Goal: Task Accomplishment & Management: Manage account settings

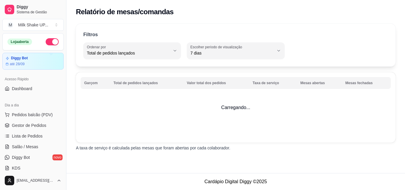
select select "TOTAL_OF_ORDERS"
select select "7"
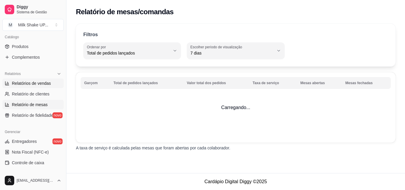
click at [28, 79] on link "Relatórios de vendas" at bounding box center [32, 83] width 61 height 9
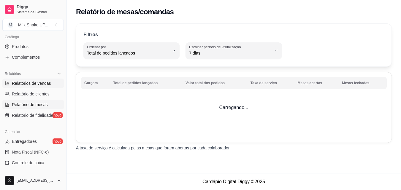
select select "ALL"
select select "0"
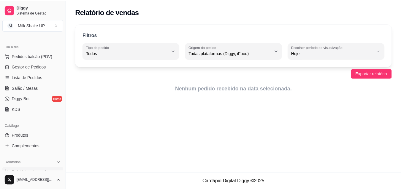
scroll to position [29, 0]
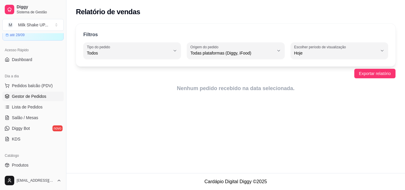
click at [36, 93] on span "Gestor de Pedidos" at bounding box center [29, 96] width 34 height 6
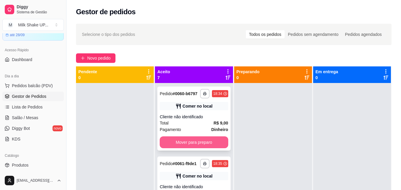
click at [197, 144] on button "Mover para preparo" at bounding box center [194, 142] width 68 height 12
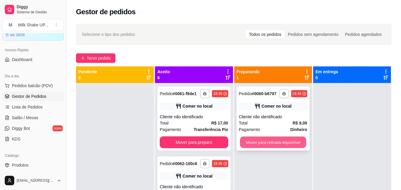
click at [279, 141] on button "Mover para retirada disponível" at bounding box center [273, 143] width 66 height 12
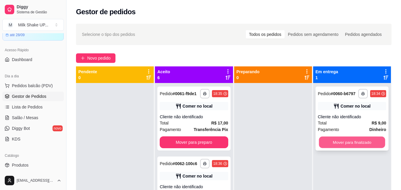
click at [353, 147] on button "Mover para finalizado" at bounding box center [351, 143] width 66 height 12
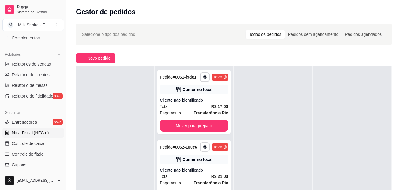
scroll to position [177, 0]
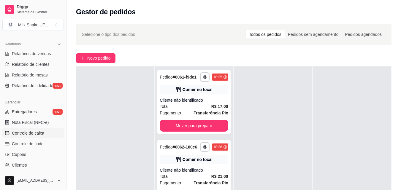
click at [38, 133] on span "Controle de caixa" at bounding box center [28, 133] width 32 height 6
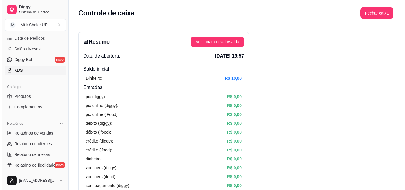
scroll to position [88, 0]
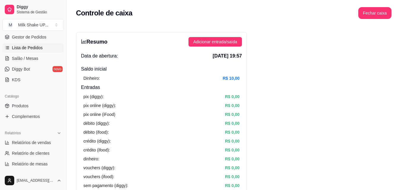
click at [27, 50] on span "Lista de Pedidos" at bounding box center [27, 48] width 31 height 6
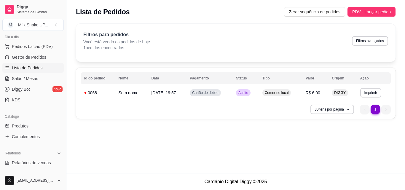
scroll to position [59, 0]
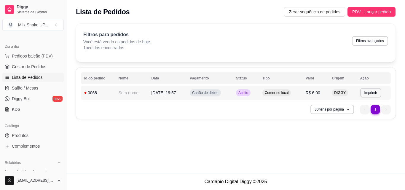
click at [249, 94] on span "Aceito" at bounding box center [243, 92] width 12 height 5
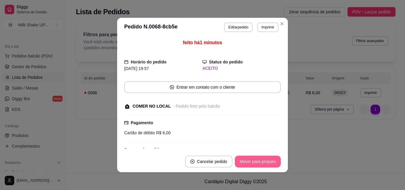
click at [263, 165] on button "Mover para preparo" at bounding box center [258, 162] width 46 height 12
click at [262, 164] on button "Mover para retirada disponível" at bounding box center [248, 162] width 66 height 12
click at [262, 164] on button "Mover para finalizado" at bounding box center [256, 162] width 49 height 12
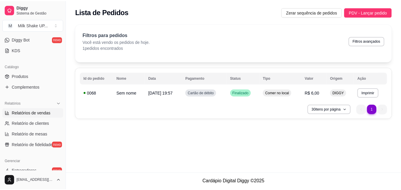
scroll to position [177, 0]
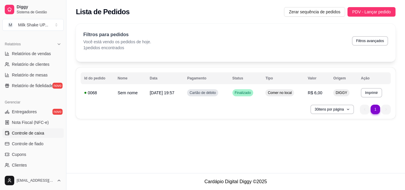
click at [26, 132] on span "Controle de caixa" at bounding box center [28, 133] width 32 height 6
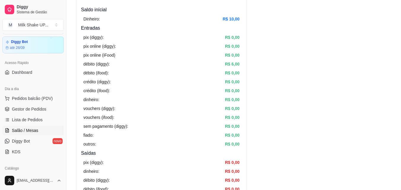
scroll to position [30, 0]
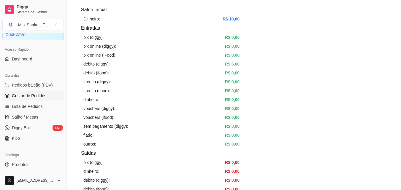
click at [26, 97] on span "Gestor de Pedidos" at bounding box center [29, 96] width 34 height 6
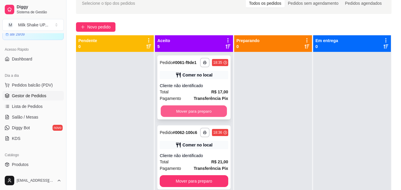
click at [205, 117] on button "Mover para preparo" at bounding box center [194, 112] width 66 height 12
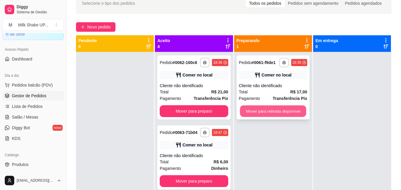
click at [259, 107] on button "Mover para retirada disponível" at bounding box center [273, 112] width 66 height 12
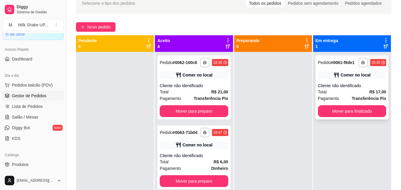
drag, startPoint x: 381, startPoint y: 102, endPoint x: 370, endPoint y: 107, distance: 12.0
click at [370, 107] on div "**********" at bounding box center [351, 87] width 73 height 64
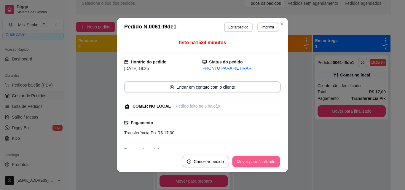
click at [256, 160] on button "Mover para finalizado" at bounding box center [256, 162] width 48 height 12
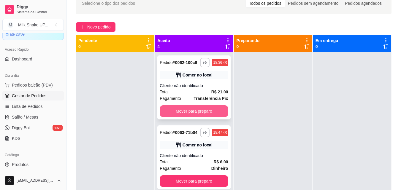
click at [195, 114] on button "Mover para preparo" at bounding box center [194, 111] width 68 height 12
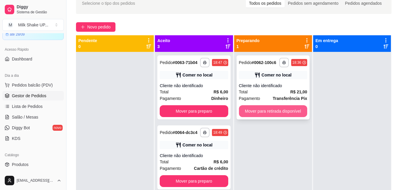
click at [257, 113] on button "Mover para retirada disponível" at bounding box center [273, 111] width 68 height 12
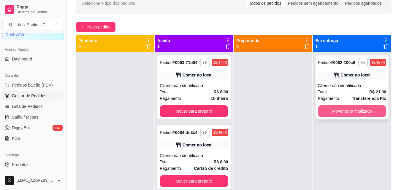
click at [367, 114] on button "Mover para finalizado" at bounding box center [352, 111] width 68 height 12
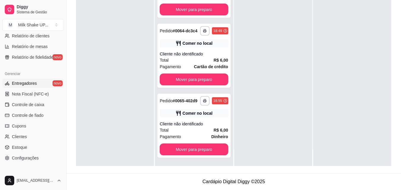
scroll to position [208, 0]
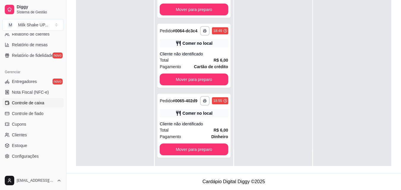
click at [32, 100] on span "Controle de caixa" at bounding box center [28, 103] width 32 height 6
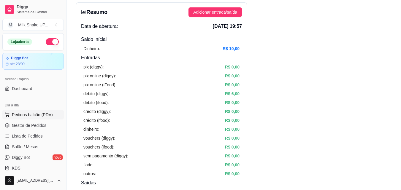
click at [34, 116] on span "Pedidos balcão (PDV)" at bounding box center [32, 115] width 41 height 6
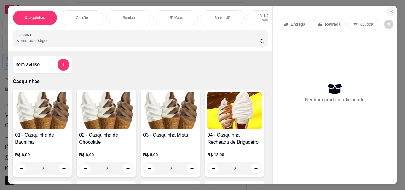
click at [390, 9] on icon "Close" at bounding box center [391, 11] width 5 height 5
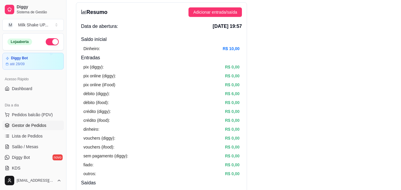
click at [31, 128] on span "Gestor de Pedidos" at bounding box center [29, 125] width 34 height 6
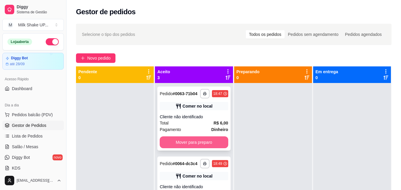
click at [171, 143] on button "Mover para preparo" at bounding box center [194, 142] width 68 height 12
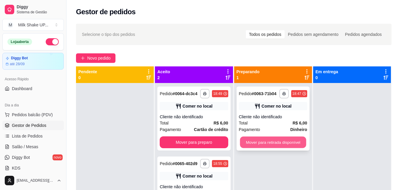
click at [281, 143] on button "Mover para retirada disponível" at bounding box center [273, 143] width 66 height 12
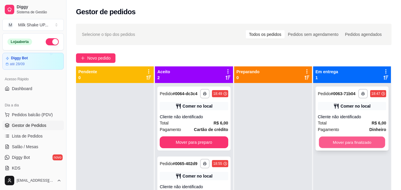
click at [361, 138] on button "Mover para finalizado" at bounding box center [351, 143] width 66 height 12
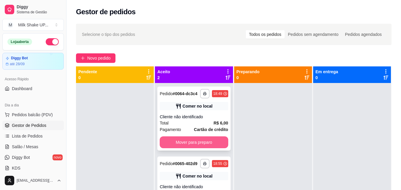
click at [207, 141] on button "Mover para preparo" at bounding box center [194, 142] width 68 height 12
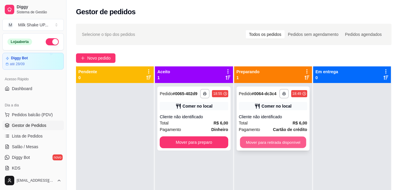
click at [282, 144] on button "Mover para retirada disponível" at bounding box center [273, 143] width 66 height 12
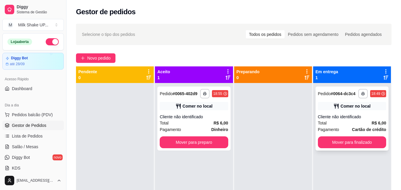
click at [367, 134] on div "**********" at bounding box center [351, 119] width 73 height 64
click at [339, 141] on button "Mover para finalizado" at bounding box center [352, 142] width 68 height 12
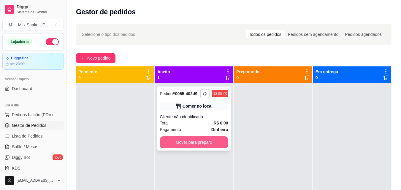
click at [189, 138] on button "Mover para preparo" at bounding box center [194, 142] width 68 height 12
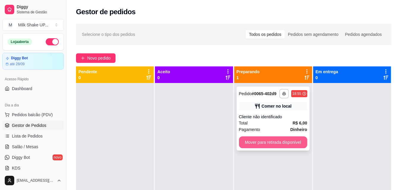
click at [284, 144] on button "Mover para retirada disponível" at bounding box center [273, 142] width 68 height 12
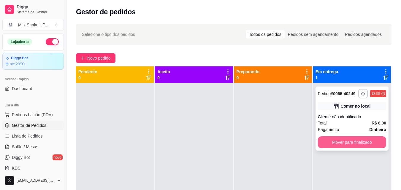
click at [336, 140] on button "Mover para finalizado" at bounding box center [352, 142] width 68 height 12
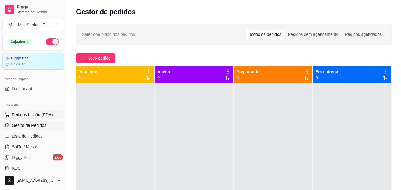
click at [32, 113] on span "Pedidos balcão (PDV)" at bounding box center [32, 115] width 41 height 6
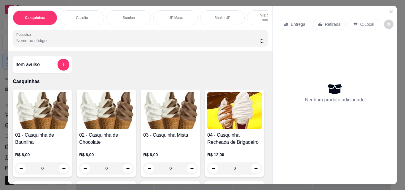
click at [128, 12] on div "Sundae" at bounding box center [128, 17] width 44 height 15
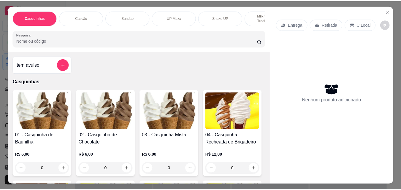
scroll to position [15, 0]
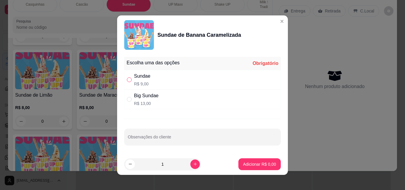
click at [128, 81] on input "" at bounding box center [129, 79] width 5 height 5
radio input "true"
click at [127, 99] on input "" at bounding box center [129, 99] width 5 height 5
radio input "true"
radio input "false"
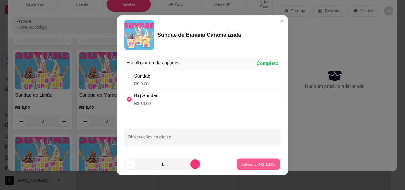
click at [244, 161] on p "Adicionar R$ 13,00" at bounding box center [258, 164] width 34 height 6
type input "1"
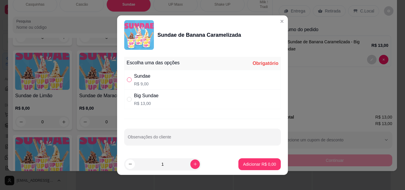
drag, startPoint x: 125, startPoint y: 74, endPoint x: 126, endPoint y: 80, distance: 6.2
click at [127, 75] on div "Sundae R$ 9,00" at bounding box center [202, 80] width 157 height 20
click at [127, 80] on input "" at bounding box center [129, 79] width 5 height 5
click at [128, 79] on input "" at bounding box center [129, 79] width 5 height 5
radio input "true"
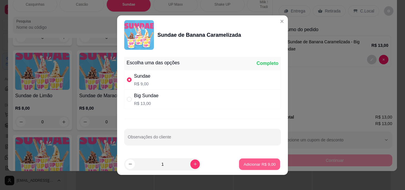
click at [251, 159] on button "Adicionar R$ 9,00" at bounding box center [259, 164] width 41 height 12
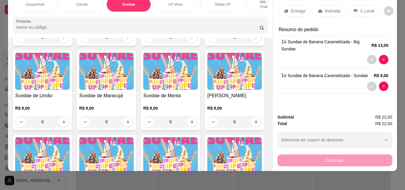
click at [356, 5] on div "C.Local" at bounding box center [363, 10] width 31 height 11
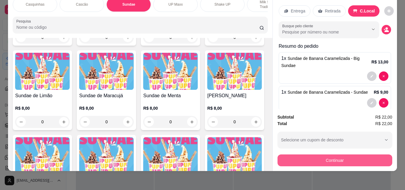
click at [347, 154] on button "Continuar" at bounding box center [335, 160] width 115 height 12
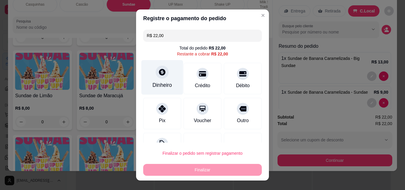
click at [155, 79] on div "Dinheiro" at bounding box center [162, 77] width 42 height 35
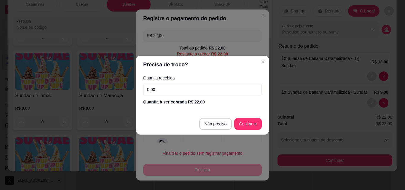
click at [191, 86] on input "0,00" at bounding box center [202, 90] width 119 height 12
drag, startPoint x: 182, startPoint y: 89, endPoint x: 124, endPoint y: 91, distance: 58.7
click at [124, 91] on div "Precisa de troco? Quantia recebida 0,00 Quantia à ser cobrada R$ 22,00 Não prec…" at bounding box center [202, 95] width 405 height 190
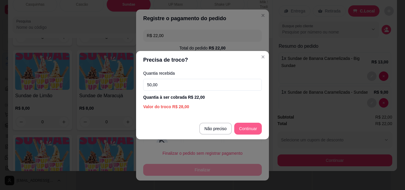
type input "50,00"
type input "R$ 0,00"
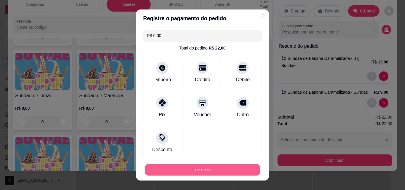
click at [199, 169] on button "Finalizar" at bounding box center [202, 170] width 115 height 12
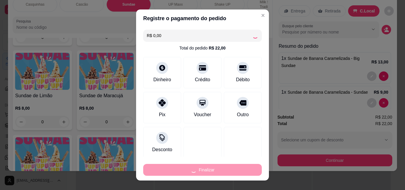
type input "0"
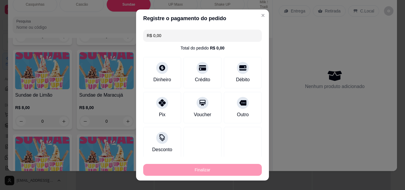
type input "-R$ 22,00"
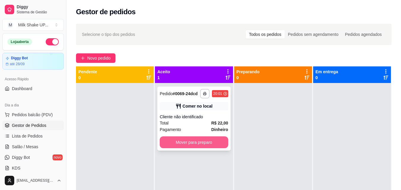
click at [203, 138] on button "Mover para preparo" at bounding box center [194, 142] width 68 height 12
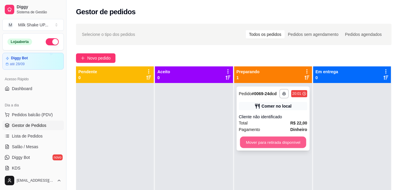
click at [288, 144] on button "Mover para retirada disponível" at bounding box center [273, 143] width 66 height 12
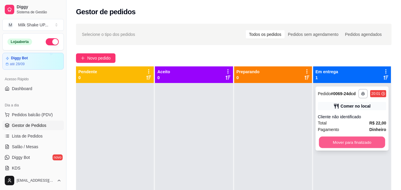
click at [344, 139] on button "Mover para finalizado" at bounding box center [351, 143] width 66 height 12
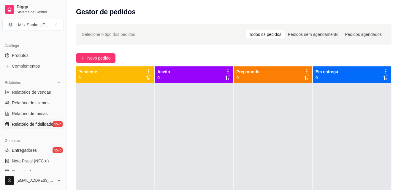
scroll to position [148, 0]
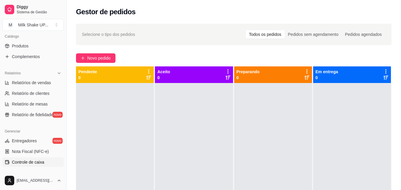
click at [32, 161] on span "Controle de caixa" at bounding box center [28, 162] width 32 height 6
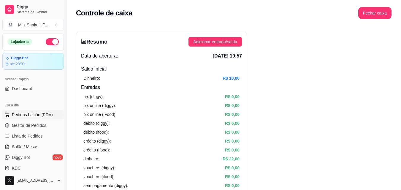
click at [38, 111] on button "Pedidos balcão (PDV)" at bounding box center [32, 114] width 61 height 9
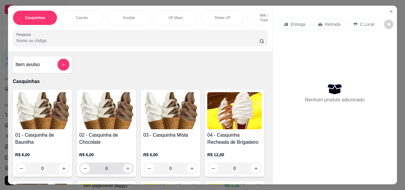
click at [126, 170] on icon "increase-product-quantity" at bounding box center [127, 168] width 3 height 3
type input "1"
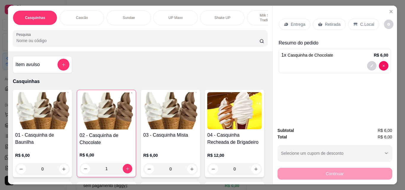
click at [259, 13] on p "Milk Shakes Tradicionais" at bounding box center [269, 17] width 34 height 9
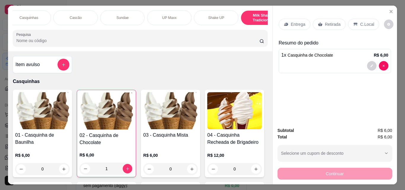
scroll to position [0, 12]
click at [262, 22] on div "Milk Shakes Tradicionais" at bounding box center [257, 17] width 44 height 15
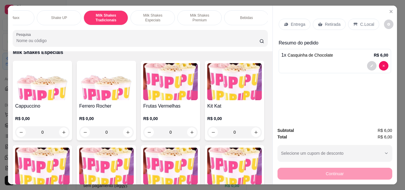
scroll to position [0, 165]
click at [190, 6] on div "Casquinhas Cascão Sundae UP Maxx Shake UP Milk Shakes Tradicionais Milk Shakes …" at bounding box center [140, 29] width 264 height 46
drag, startPoint x: 200, startPoint y: 15, endPoint x: 185, endPoint y: 15, distance: 15.1
click at [200, 15] on p "Milk Shakes Premium" at bounding box center [198, 17] width 34 height 9
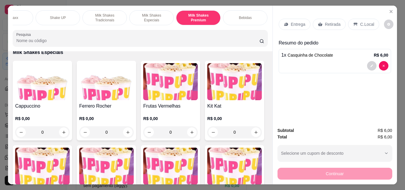
scroll to position [15, 0]
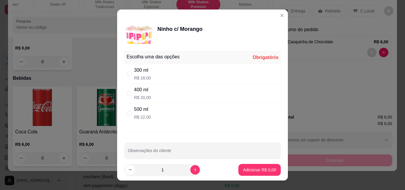
click at [131, 110] on div "" at bounding box center [130, 113] width 7 height 7
radio input "true"
click at [247, 168] on p "Adicionar R$ 22,00" at bounding box center [258, 170] width 34 height 6
type input "1"
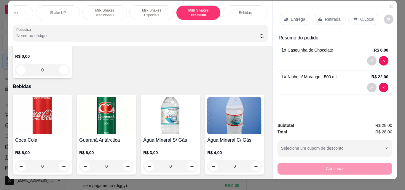
scroll to position [0, 0]
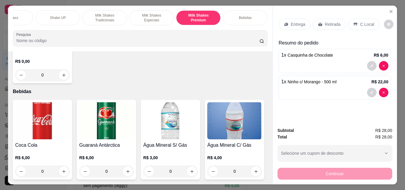
click at [112, 18] on p "Milk Shakes Tradicionais" at bounding box center [104, 17] width 34 height 9
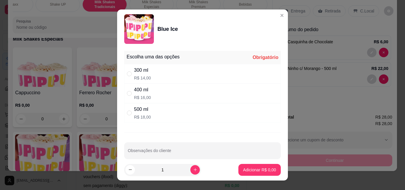
click at [130, 72] on div "" at bounding box center [130, 74] width 7 height 7
radio input "true"
click at [252, 161] on footer "1 Adicionar R$ 14,00" at bounding box center [202, 169] width 171 height 21
click at [246, 170] on p "Adicionar R$ 14,00" at bounding box center [258, 170] width 34 height 6
type input "1"
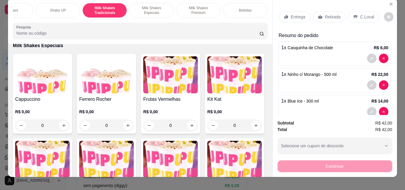
scroll to position [0, 0]
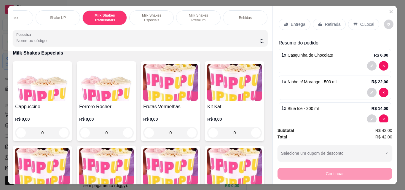
click at [362, 25] on div "C.Local" at bounding box center [363, 24] width 31 height 11
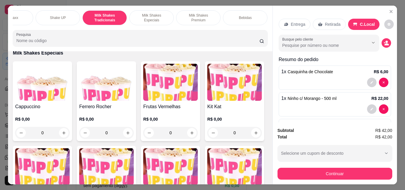
click at [343, 164] on div "Subtotal R$ 42,00 Total R$ 42,00 Selecione um cupom de desconto Selecione um cu…" at bounding box center [335, 153] width 115 height 52
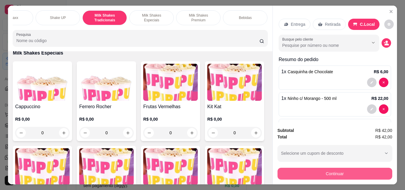
click at [358, 170] on button "Continuar" at bounding box center [335, 174] width 115 height 12
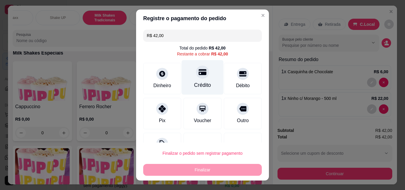
click at [201, 67] on div "Crédito" at bounding box center [203, 77] width 42 height 35
type input "R$ 0,00"
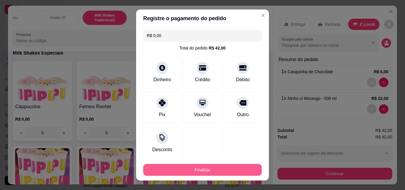
click at [215, 167] on button "Finalizar" at bounding box center [202, 170] width 119 height 12
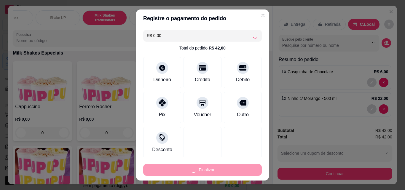
type input "0"
type input "-R$ 42,00"
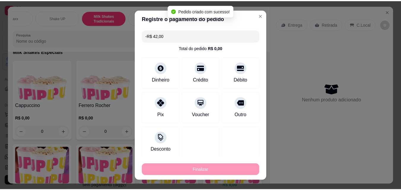
scroll to position [2038, 0]
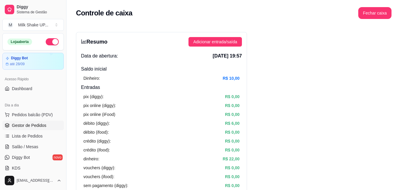
click at [37, 122] on link "Gestor de Pedidos" at bounding box center [32, 125] width 61 height 9
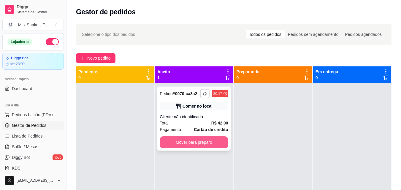
click at [210, 138] on button "Mover para preparo" at bounding box center [194, 142] width 68 height 12
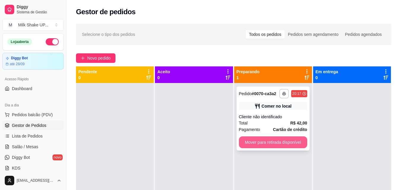
click at [295, 141] on button "Mover para retirada disponível" at bounding box center [273, 142] width 68 height 12
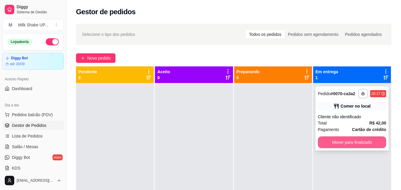
click at [346, 146] on button "Mover para finalizado" at bounding box center [352, 142] width 68 height 12
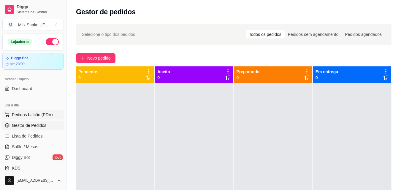
click at [27, 116] on span "Pedidos balcão (PDV)" at bounding box center [32, 115] width 41 height 6
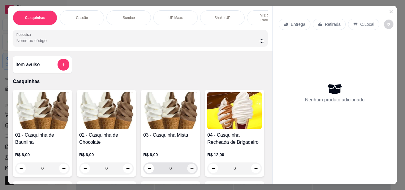
click at [189, 167] on button "increase-product-quantity" at bounding box center [191, 168] width 9 height 9
type input "1"
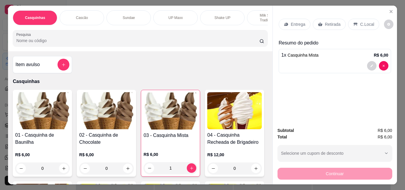
click at [358, 15] on div "Entrega Retirada C.Local" at bounding box center [335, 24] width 112 height 21
click at [356, 20] on div "C.Local" at bounding box center [363, 24] width 31 height 11
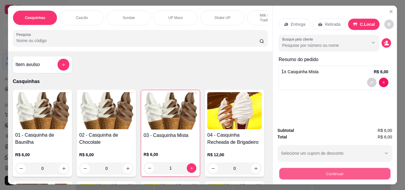
click at [371, 169] on button "Continuar" at bounding box center [334, 174] width 111 height 12
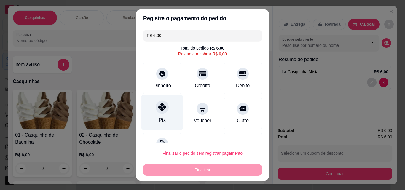
drag, startPoint x: 151, startPoint y: 104, endPoint x: 172, endPoint y: 120, distance: 26.5
click at [155, 107] on div "Pix" at bounding box center [162, 112] width 42 height 35
type input "R$ 0,00"
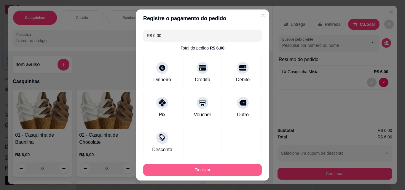
click at [223, 171] on button "Finalizar" at bounding box center [202, 170] width 119 height 12
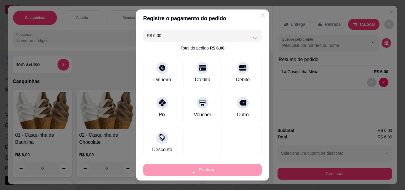
type input "0"
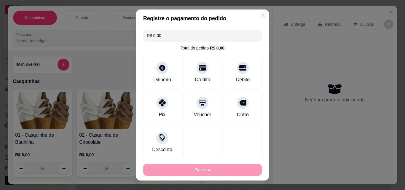
type input "-R$ 6,00"
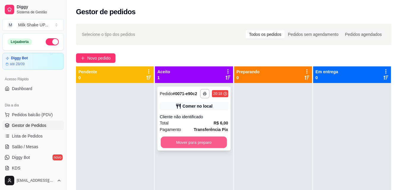
click at [218, 139] on button "Mover para preparo" at bounding box center [194, 143] width 66 height 12
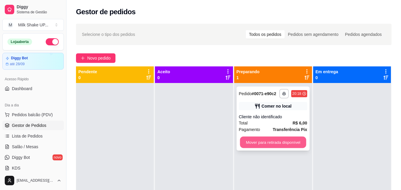
click at [270, 140] on button "Mover para retirada disponível" at bounding box center [273, 143] width 66 height 12
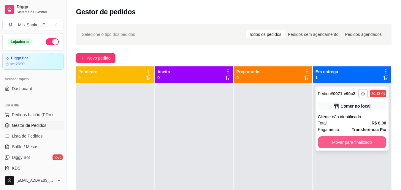
click at [359, 143] on button "Mover para finalizado" at bounding box center [352, 142] width 68 height 12
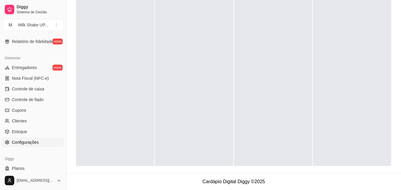
scroll to position [207, 0]
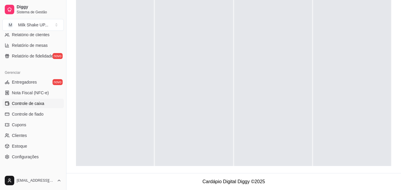
click at [39, 100] on link "Controle de caixa" at bounding box center [32, 103] width 61 height 9
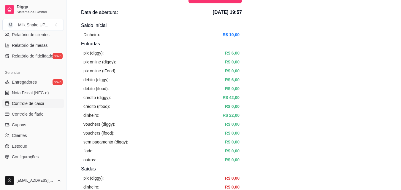
scroll to position [30, 0]
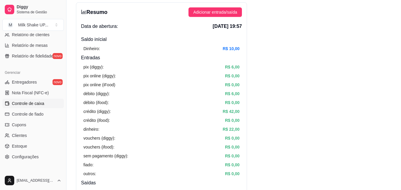
click at [29, 100] on link "Controle de caixa" at bounding box center [32, 103] width 61 height 9
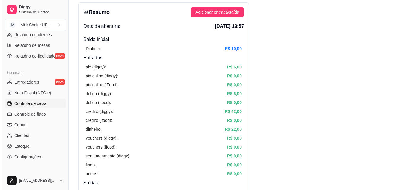
scroll to position [0, 0]
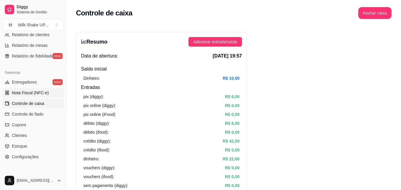
click at [26, 91] on span "Nota Fiscal (NFC-e)" at bounding box center [30, 93] width 37 height 6
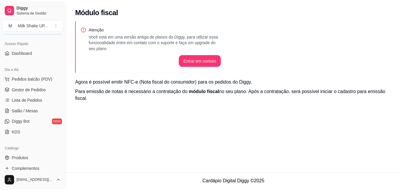
scroll to position [29, 0]
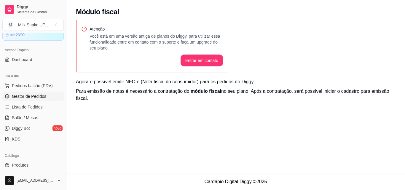
click at [19, 94] on span "Gestor de Pedidos" at bounding box center [29, 96] width 34 height 6
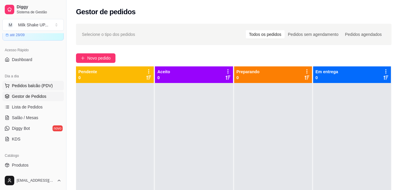
click at [40, 85] on span "Pedidos balcão (PDV)" at bounding box center [32, 86] width 41 height 6
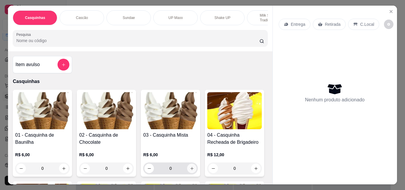
click at [191, 170] on icon "increase-product-quantity" at bounding box center [192, 168] width 4 height 4
type input "1"
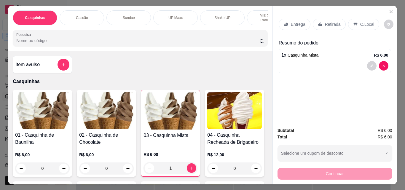
click at [361, 19] on div "C.Local" at bounding box center [363, 24] width 31 height 11
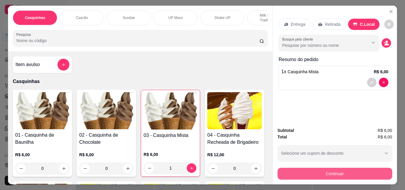
click at [348, 168] on button "Continuar" at bounding box center [335, 174] width 115 height 12
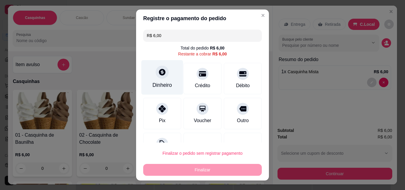
click at [160, 80] on div "Dinheiro" at bounding box center [162, 77] width 42 height 35
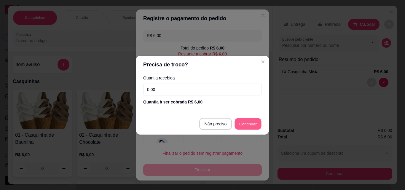
type input "R$ 0,00"
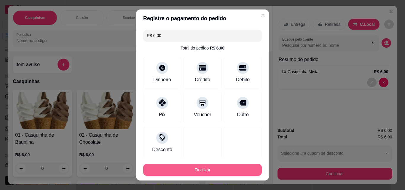
click at [193, 171] on button "Finalizar" at bounding box center [202, 170] width 119 height 12
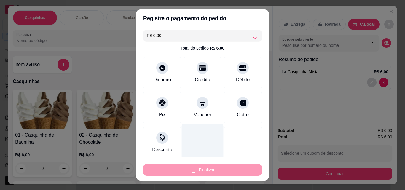
type input "0"
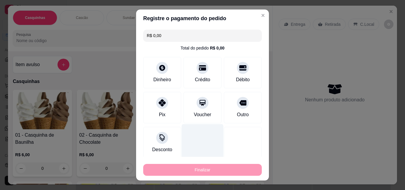
type input "-R$ 6,00"
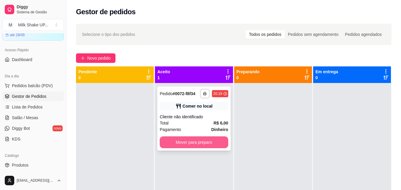
click at [203, 146] on button "Mover para preparo" at bounding box center [194, 142] width 68 height 12
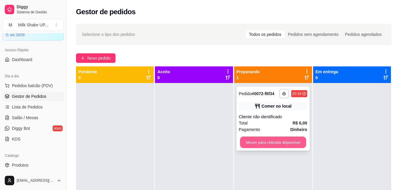
click at [288, 141] on button "Mover para retirada disponível" at bounding box center [273, 143] width 66 height 12
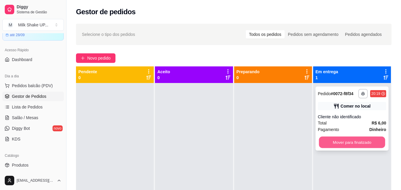
click at [356, 141] on button "Mover para finalizado" at bounding box center [351, 143] width 66 height 12
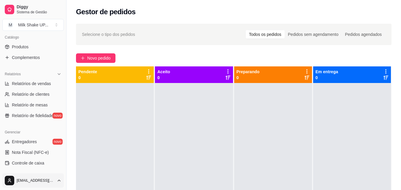
scroll to position [148, 0]
click at [33, 162] on span "Controle de caixa" at bounding box center [28, 163] width 32 height 6
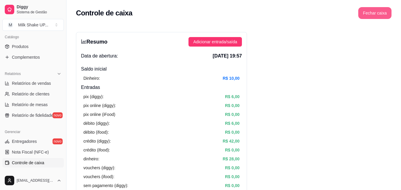
click at [378, 9] on button "Fechar caixa" at bounding box center [374, 13] width 33 height 12
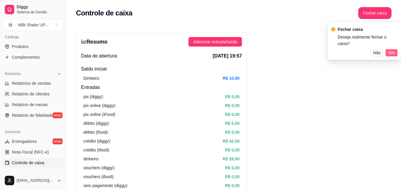
click at [389, 50] on span "Sim" at bounding box center [391, 53] width 7 height 7
